Goal: Task Accomplishment & Management: Complete application form

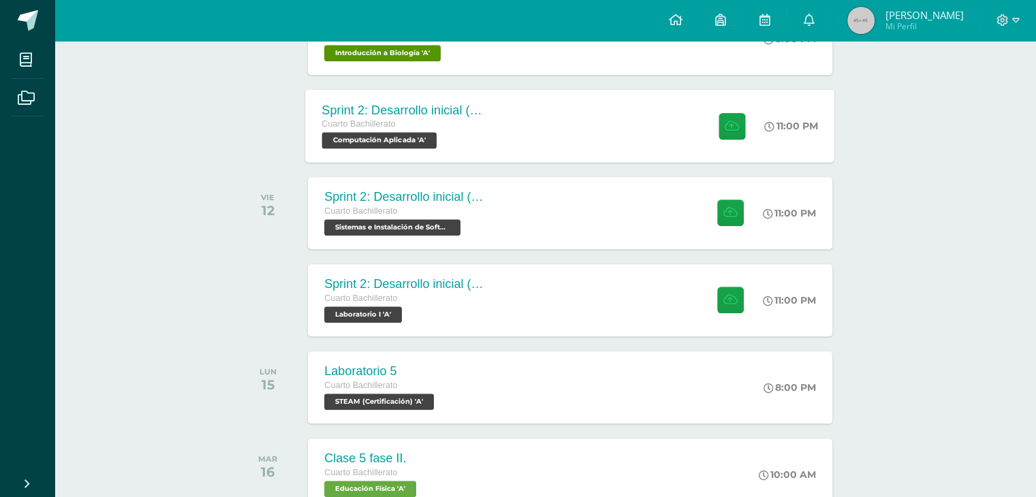
scroll to position [1114, 0]
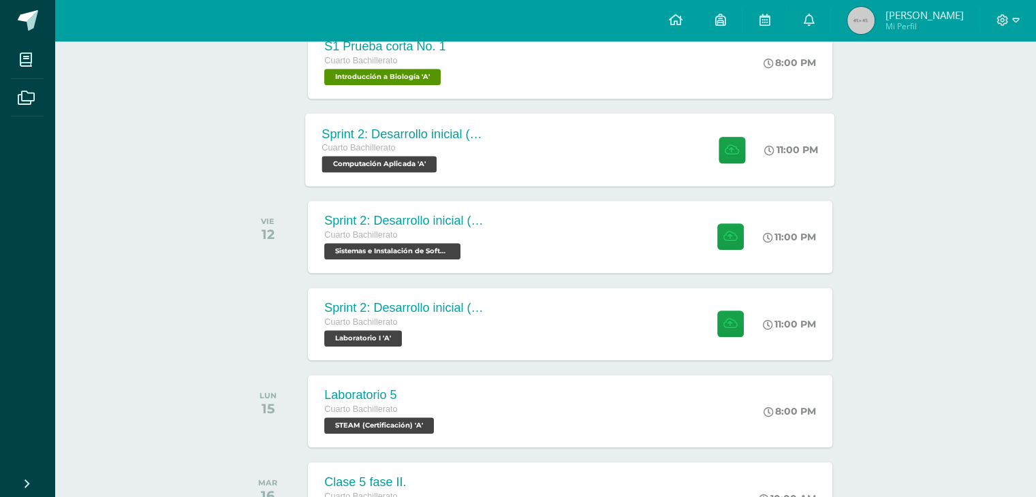
click at [563, 168] on div "Sprint 2: Desarrollo inicial (Semanas 3 y 4) Cuarto Bachillerato Computación Ap…" at bounding box center [570, 149] width 529 height 73
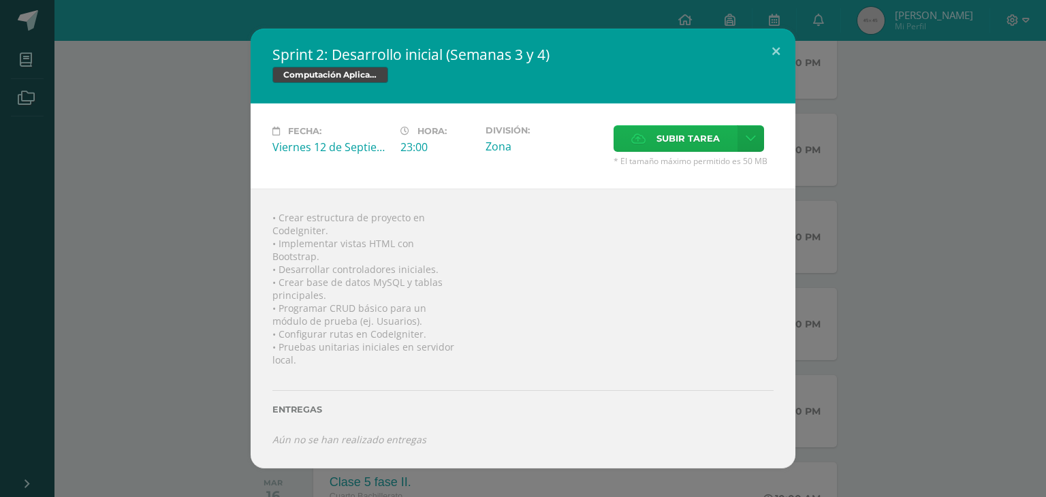
click at [667, 140] on span "Subir tarea" at bounding box center [688, 138] width 63 height 25
click at [0, 0] on input "Subir tarea" at bounding box center [0, 0] width 0 height 0
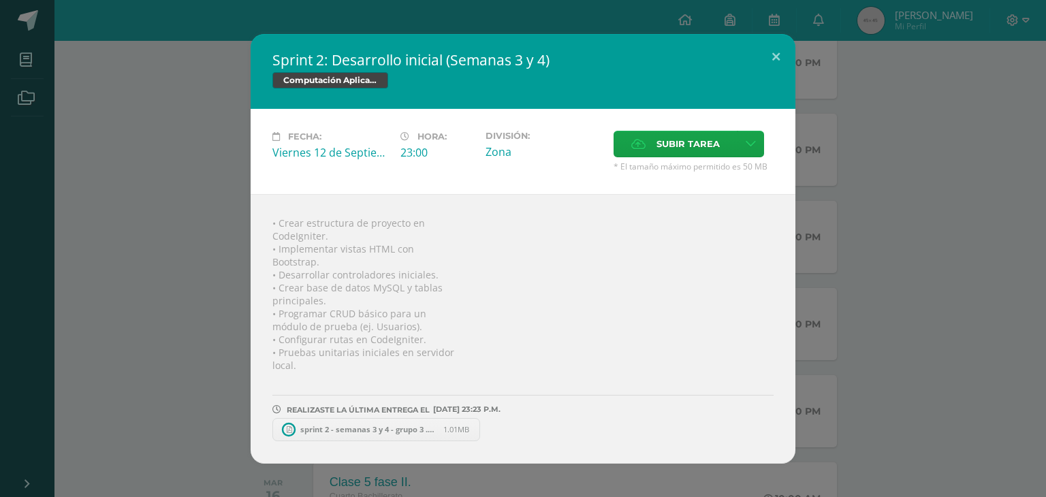
click at [345, 427] on span "sprint 2 - semanas 3 y 4 - grupo 3 .pdf" at bounding box center [369, 429] width 150 height 10
click at [703, 153] on span "Subir tarea" at bounding box center [688, 143] width 63 height 25
click at [0, 0] on input "Subir tarea" at bounding box center [0, 0] width 0 height 0
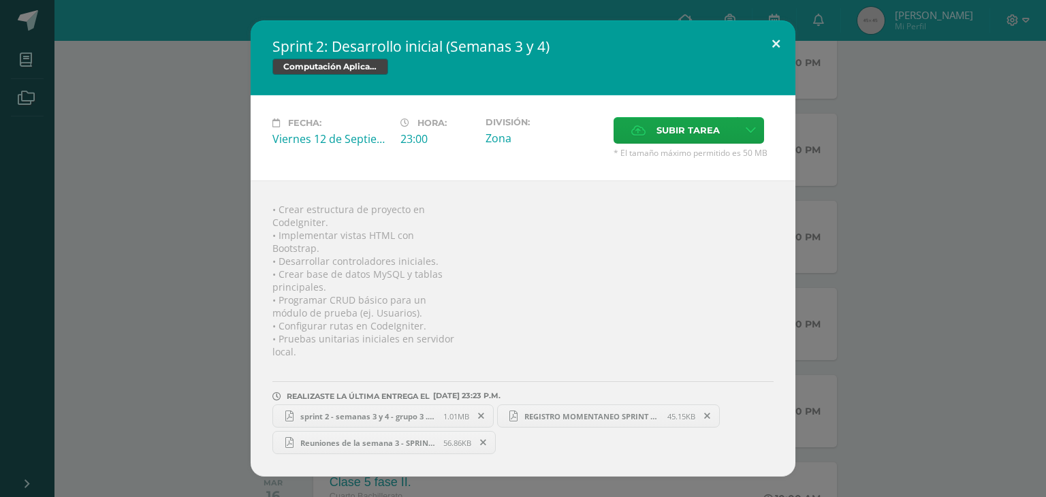
click at [768, 59] on button at bounding box center [776, 43] width 39 height 46
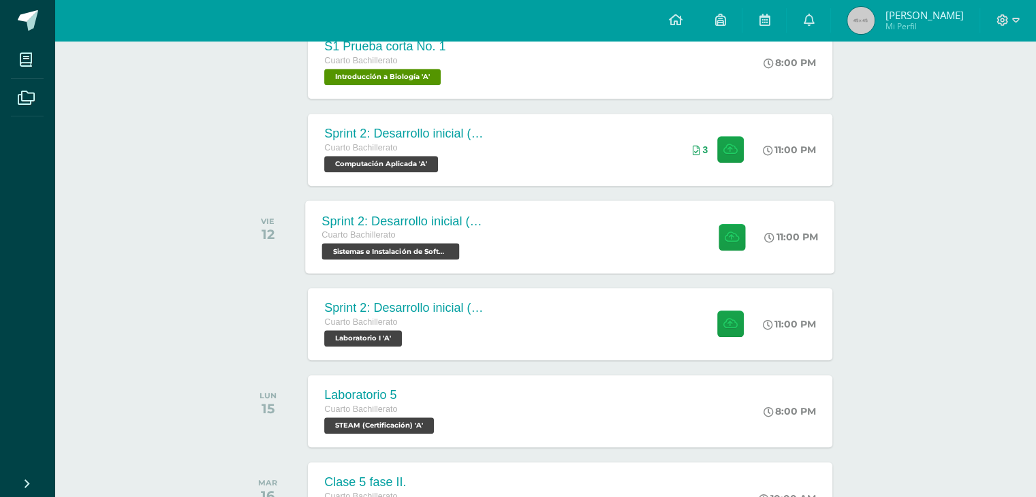
click at [651, 246] on div "Sprint 2: Desarrollo inicial (Semanas 3 y 4) Cuarto Bachillerato Sistemas e Ins…" at bounding box center [570, 236] width 529 height 73
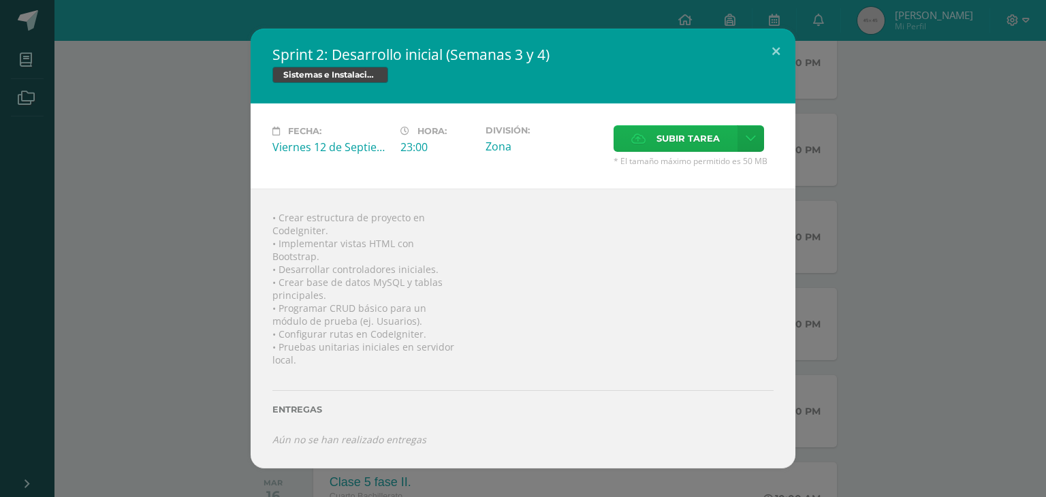
click at [689, 142] on span "Subir tarea" at bounding box center [688, 138] width 63 height 25
click at [0, 0] on input "Subir tarea" at bounding box center [0, 0] width 0 height 0
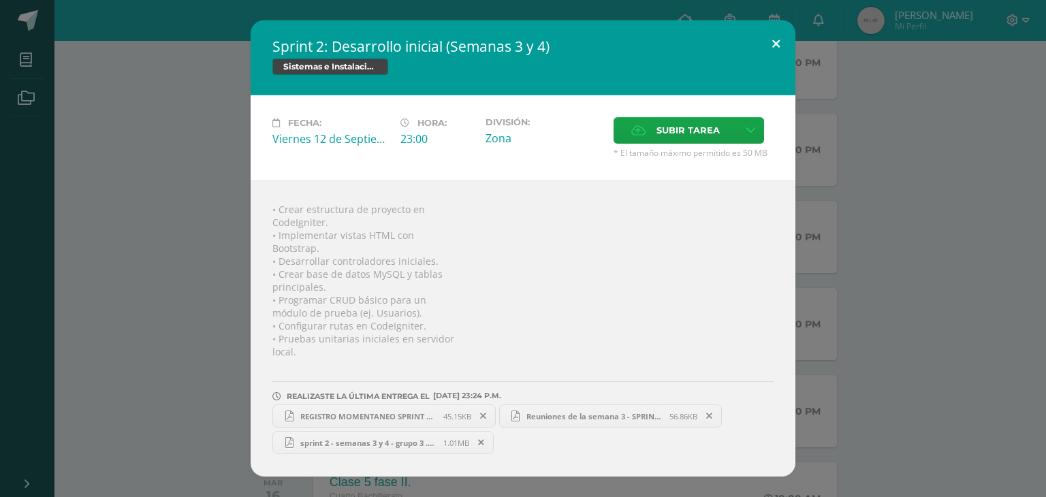
click at [769, 43] on button at bounding box center [776, 43] width 39 height 46
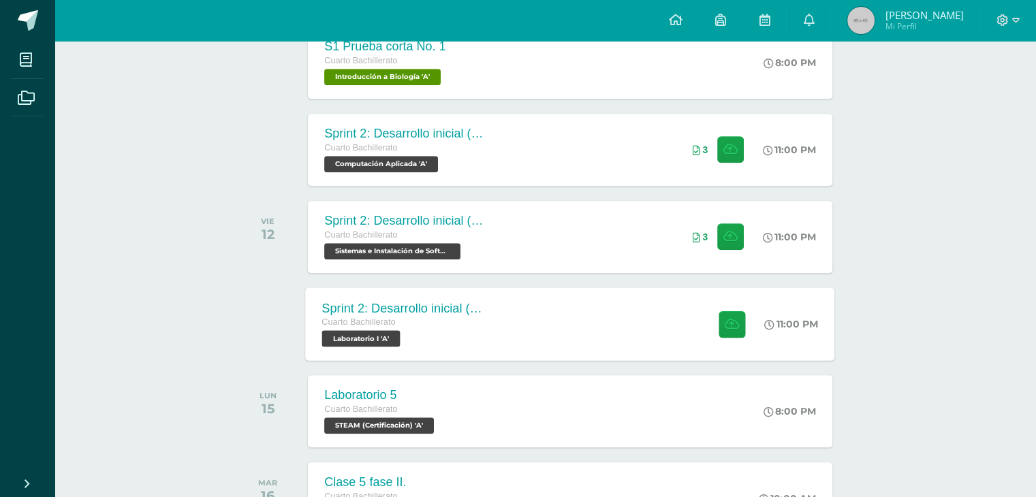
click at [636, 350] on div "Sprint 2: Desarrollo inicial (Semana 3 y 4) Cuarto Bachillerato Laboratorio I '…" at bounding box center [570, 323] width 529 height 73
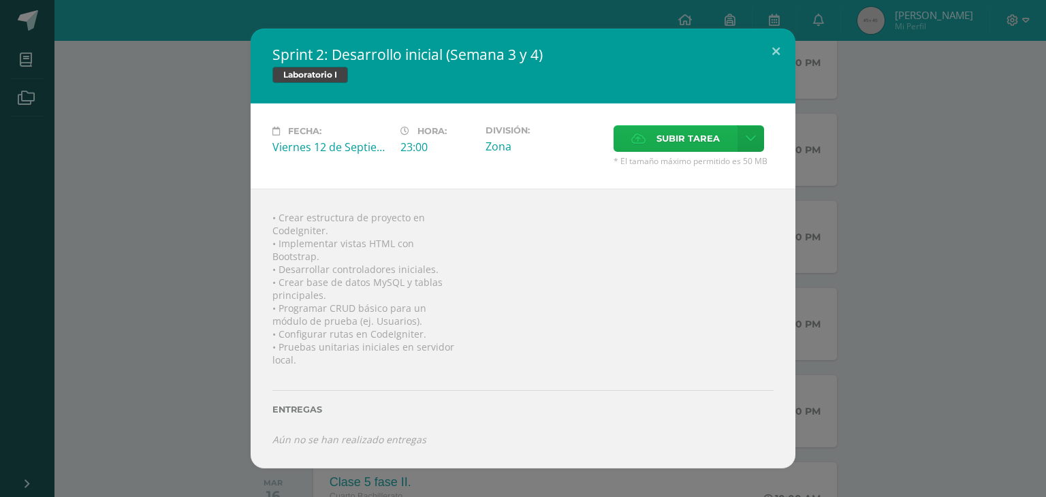
click at [631, 142] on icon at bounding box center [638, 138] width 14 height 9
click at [0, 0] on input "Subir tarea" at bounding box center [0, 0] width 0 height 0
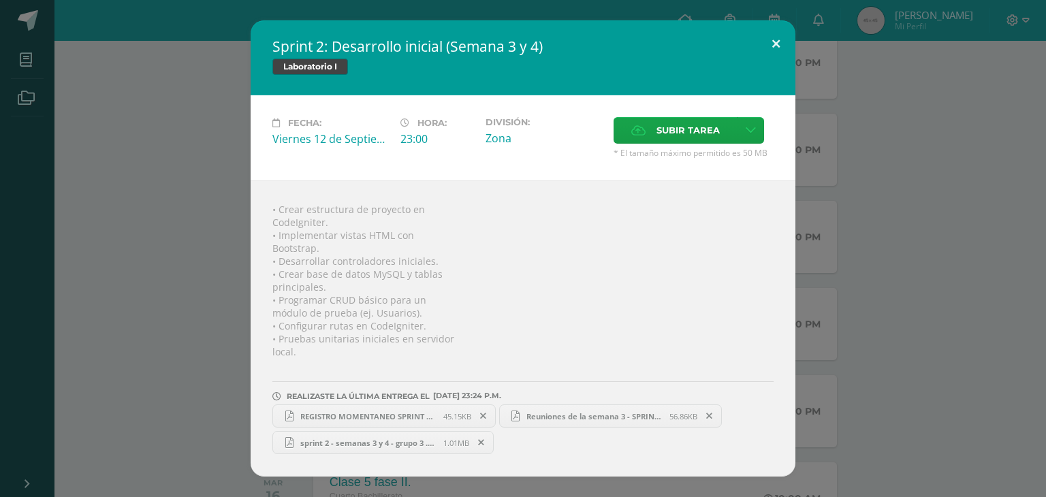
click at [766, 36] on button at bounding box center [776, 43] width 39 height 46
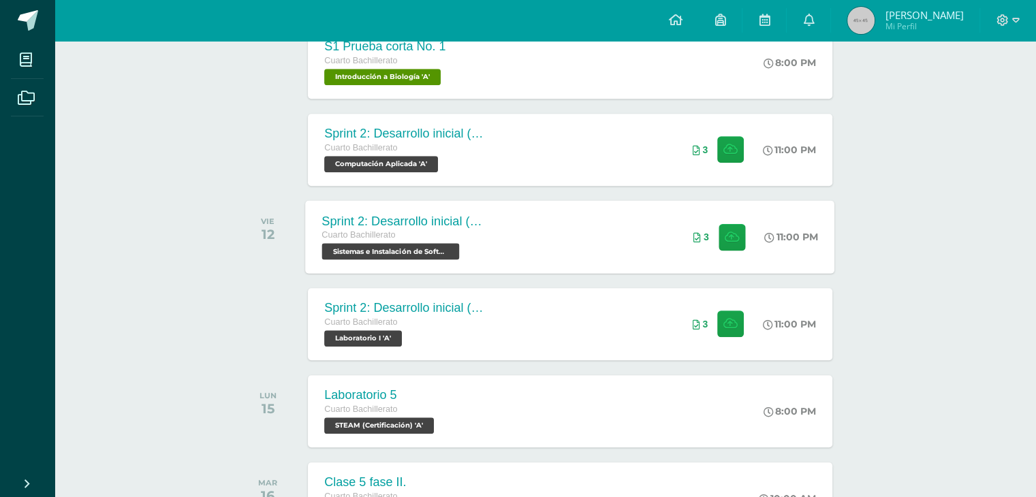
click at [613, 265] on div "Sprint 2: Desarrollo inicial (Semanas 3 y 4) Cuarto Bachillerato Sistemas e Ins…" at bounding box center [570, 236] width 529 height 73
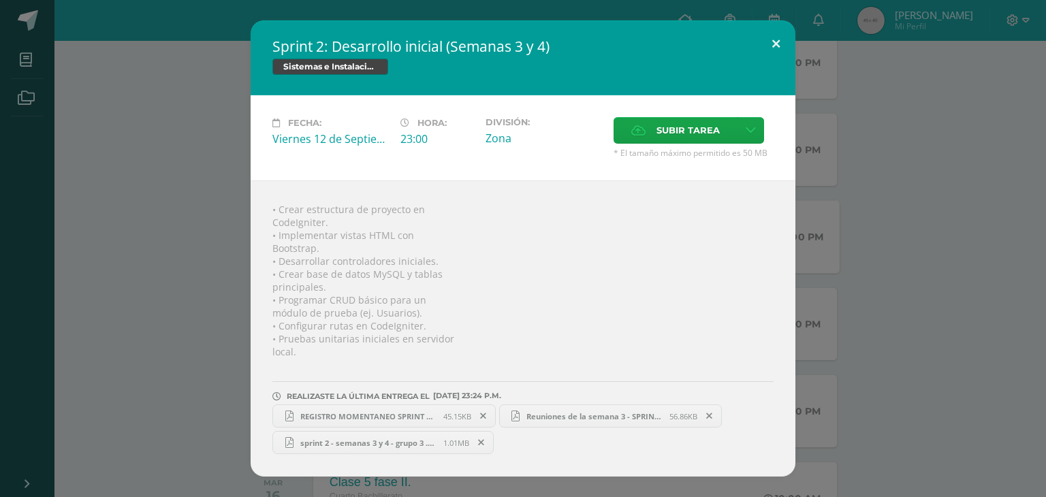
click at [768, 52] on button at bounding box center [776, 43] width 39 height 46
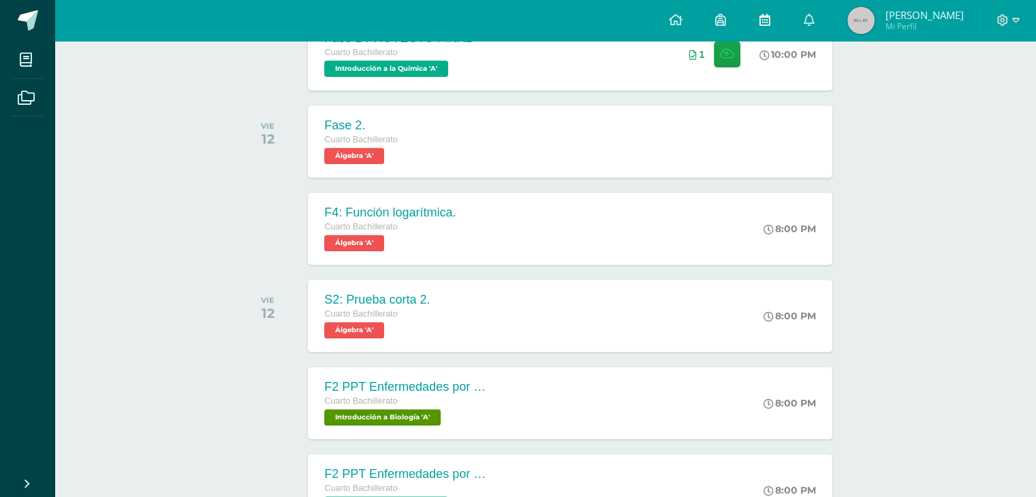
scroll to position [433, 0]
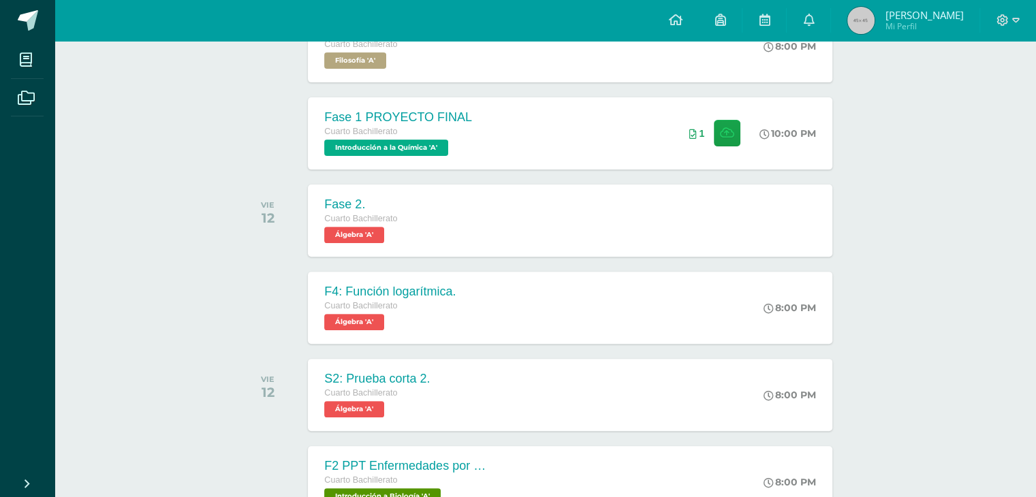
click at [875, 23] on img at bounding box center [860, 20] width 27 height 27
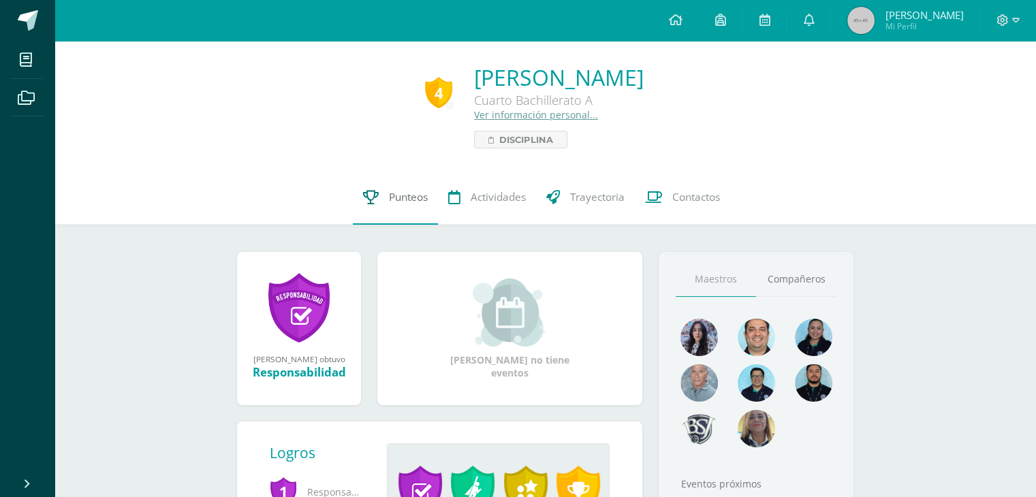
click at [420, 198] on span "Punteos" at bounding box center [408, 197] width 39 height 14
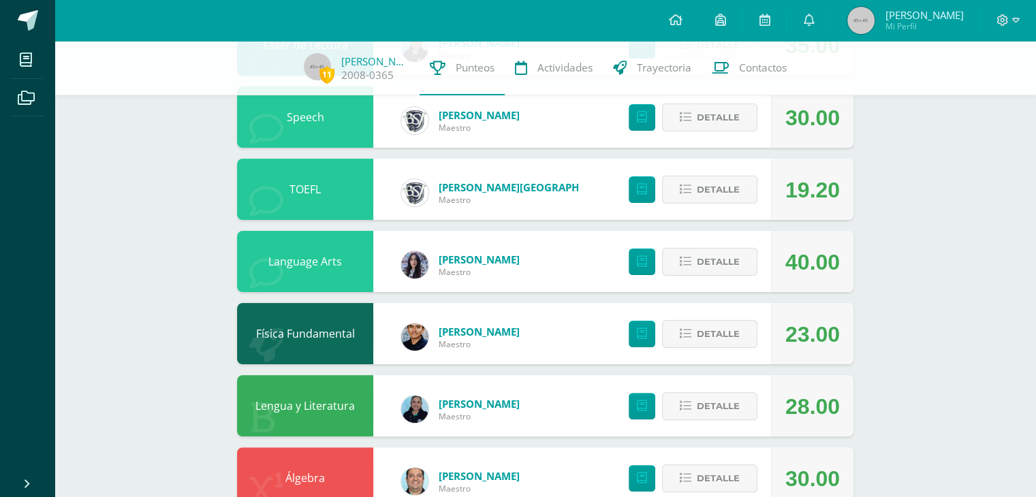
scroll to position [341, 0]
